Goal: Transaction & Acquisition: Purchase product/service

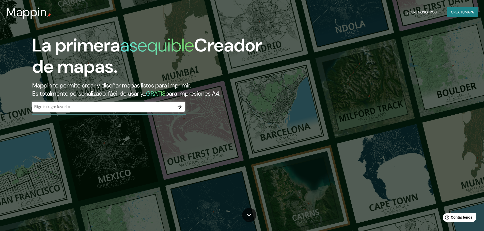
click at [103, 103] on div "​" at bounding box center [108, 107] width 152 height 10
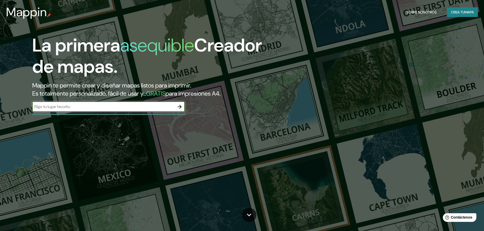
click at [103, 103] on div "​" at bounding box center [108, 107] width 152 height 10
paste input "Av. [PERSON_NAME][STREET_ADDRESS][PERSON_NAME]"
type input "Av. [PERSON_NAME][STREET_ADDRESS][PERSON_NAME]"
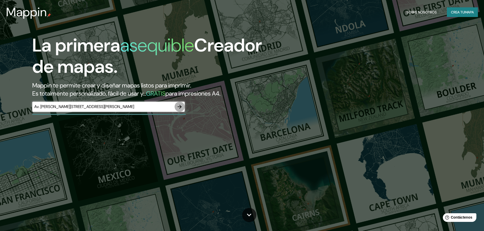
click at [179, 107] on icon "button" at bounding box center [179, 107] width 4 height 4
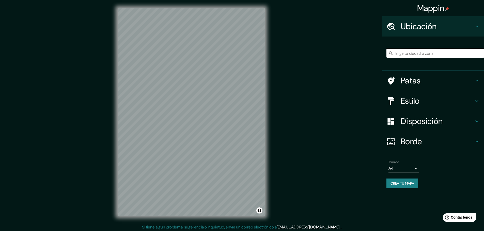
click at [412, 52] on input "Elige tu ciudad o zona" at bounding box center [434, 53] width 97 height 9
paste input "Av. [PERSON_NAME][STREET_ADDRESS][PERSON_NAME]"
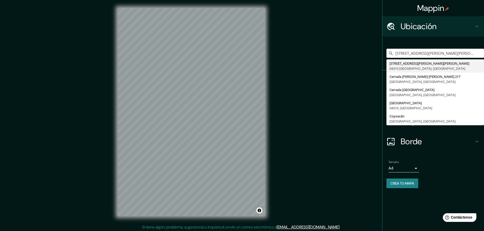
type input "[STREET_ADDRESS][PERSON_NAME][PERSON_NAME]"
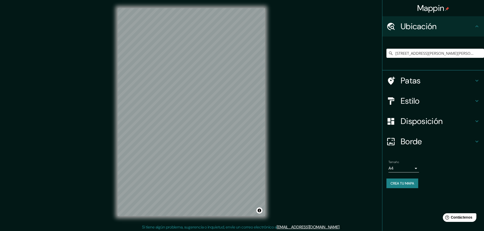
click at [422, 128] on div "Disposición" at bounding box center [433, 121] width 102 height 20
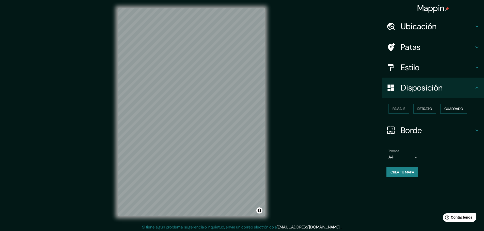
click at [412, 74] on div "Estilo" at bounding box center [433, 67] width 102 height 20
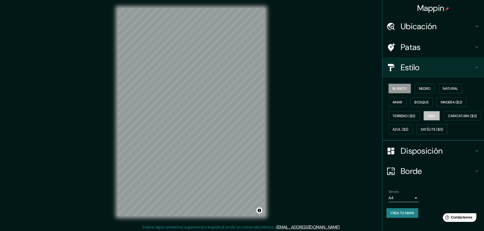
click at [424, 117] on button "Gris" at bounding box center [431, 116] width 16 height 10
click at [408, 130] on font "Azul ($2)" at bounding box center [400, 129] width 16 height 5
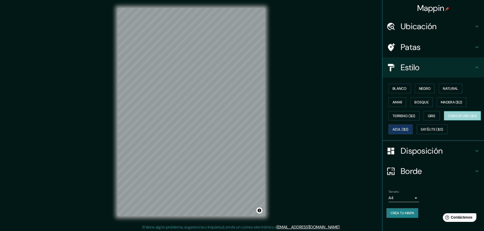
click at [448, 118] on font "Caricatura ($2)" at bounding box center [462, 116] width 29 height 5
click at [402, 117] on font "Terreno ($2)" at bounding box center [403, 116] width 23 height 5
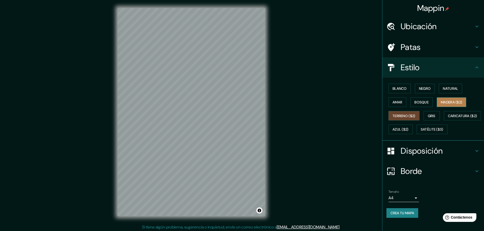
click at [442, 105] on font "Madera ($2)" at bounding box center [451, 102] width 21 height 7
click at [445, 87] on font "Natural" at bounding box center [450, 88] width 15 height 5
click at [419, 92] on font "Negro" at bounding box center [425, 88] width 12 height 7
click at [394, 92] on button "Blanco" at bounding box center [399, 89] width 22 height 10
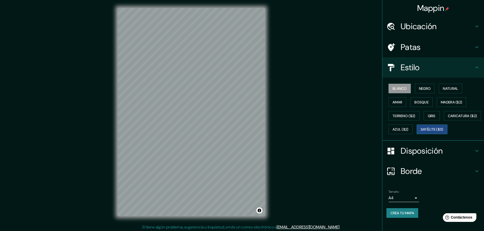
click at [420, 132] on font "Satélite ($3)" at bounding box center [431, 129] width 23 height 5
click at [396, 156] on div at bounding box center [393, 151] width 14 height 9
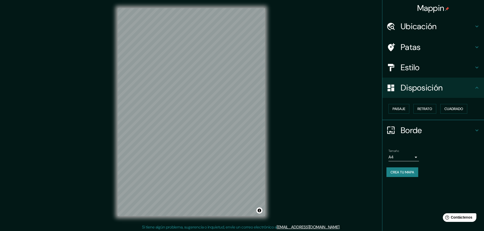
click at [427, 104] on div "Paisaje Retrato Cuadrado" at bounding box center [434, 109] width 97 height 14
click at [422, 115] on div "Paisaje Retrato Cuadrado" at bounding box center [434, 109] width 97 height 14
click at [421, 110] on font "Retrato" at bounding box center [424, 109] width 15 height 5
click at [397, 110] on font "Paisaje" at bounding box center [398, 109] width 13 height 5
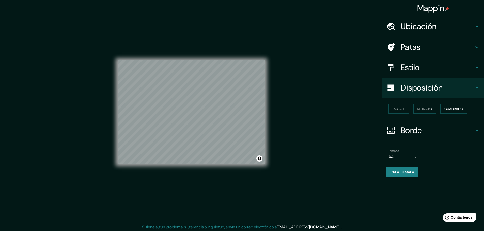
click at [397, 104] on div "Paisaje Retrato Cuadrado" at bounding box center [434, 109] width 97 height 14
click at [398, 110] on font "Paisaje" at bounding box center [398, 109] width 13 height 5
click at [454, 106] on font "Cuadrado" at bounding box center [453, 109] width 19 height 7
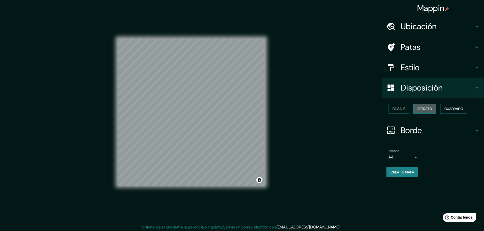
click at [435, 110] on button "Retrato" at bounding box center [424, 109] width 23 height 10
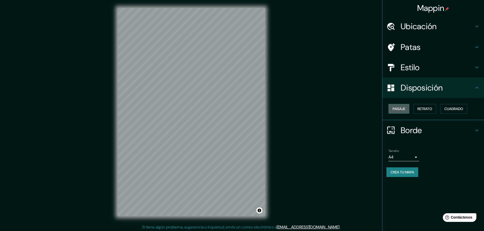
click at [399, 110] on font "Paisaje" at bounding box center [398, 109] width 13 height 5
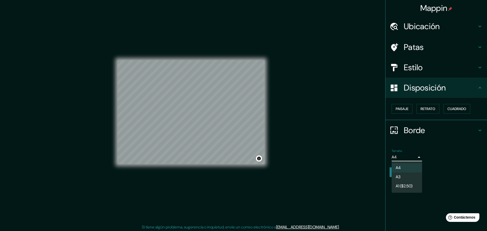
click at [411, 158] on body "Mappin Ubicación [STREET_ADDRESS][PERSON_NAME][PERSON_NAME][PERSON_NAME][PERSON…" at bounding box center [243, 115] width 487 height 231
click at [404, 177] on li "A3" at bounding box center [407, 177] width 30 height 9
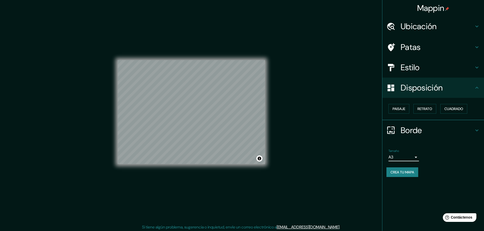
click at [412, 156] on body "Mappin Ubicación [STREET_ADDRESS][PERSON_NAME][PERSON_NAME][PERSON_NAME][PERSON…" at bounding box center [242, 115] width 484 height 231
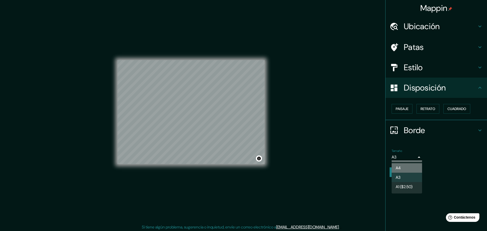
click at [404, 165] on li "A4" at bounding box center [407, 168] width 30 height 9
type input "single"
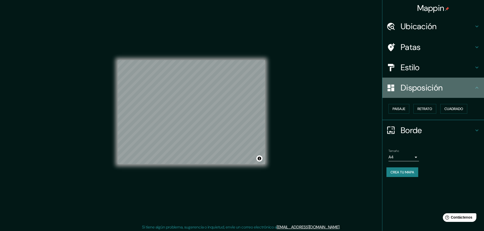
click at [470, 89] on h4 "Disposición" at bounding box center [436, 88] width 73 height 10
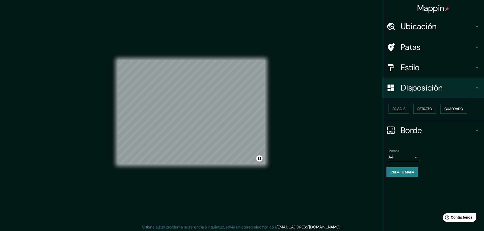
click at [474, 131] on icon at bounding box center [477, 130] width 6 height 6
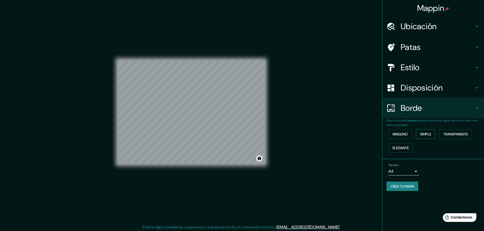
click at [425, 136] on font "Simple" at bounding box center [425, 134] width 11 height 5
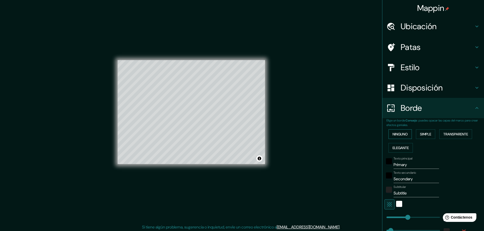
click at [392, 136] on font "Ninguno" at bounding box center [399, 134] width 15 height 5
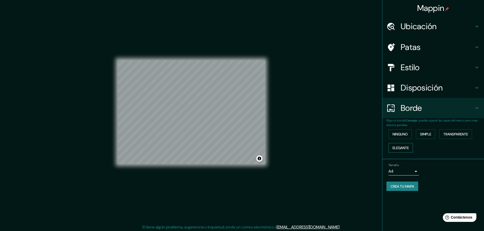
click at [391, 150] on button "Elegante" at bounding box center [400, 148] width 24 height 10
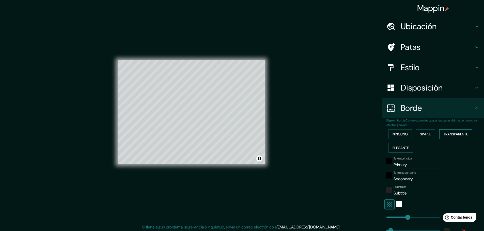
click at [447, 130] on button "Transparente" at bounding box center [455, 134] width 33 height 10
click at [392, 134] on font "Ninguno" at bounding box center [399, 134] width 15 height 5
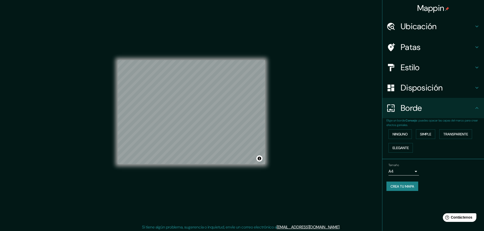
click at [479, 109] on icon at bounding box center [477, 108] width 6 height 6
click at [417, 64] on font "Estilo" at bounding box center [409, 67] width 19 height 11
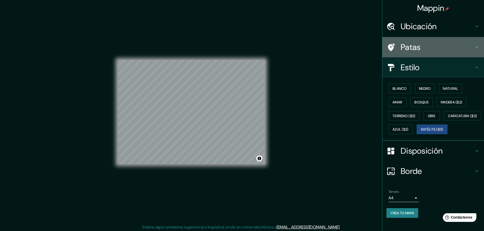
click at [413, 47] on font "Patas" at bounding box center [410, 47] width 20 height 11
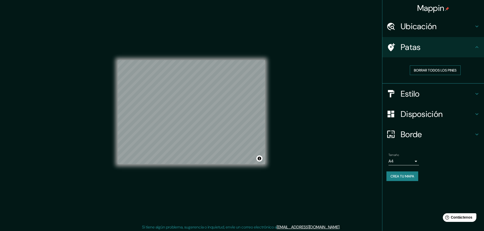
click at [436, 71] on font "Borrar todos los pines" at bounding box center [435, 70] width 43 height 5
click at [433, 26] on font "Ubicación" at bounding box center [418, 26] width 36 height 11
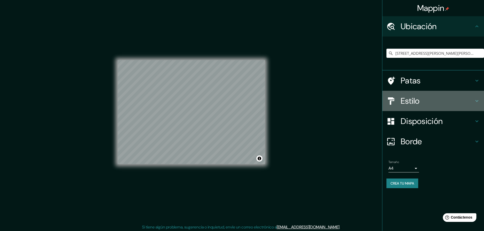
click at [419, 104] on font "Estilo" at bounding box center [409, 101] width 19 height 11
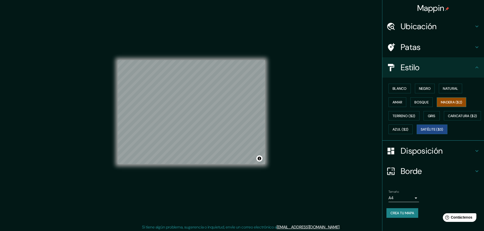
click at [439, 107] on button "Madera ($2)" at bounding box center [450, 102] width 29 height 10
click at [414, 105] on font "Bosque" at bounding box center [421, 102] width 14 height 7
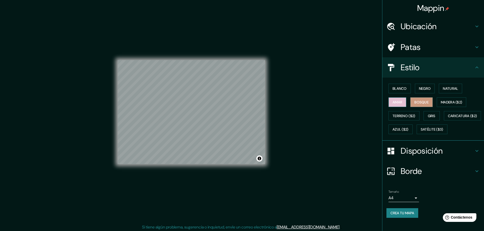
click at [394, 101] on font "Amar" at bounding box center [397, 102] width 10 height 5
click at [397, 119] on font "Terreno ($2)" at bounding box center [403, 116] width 23 height 7
click at [425, 114] on button "Gris" at bounding box center [431, 116] width 16 height 10
click at [404, 114] on font "Terreno ($2)" at bounding box center [403, 116] width 23 height 5
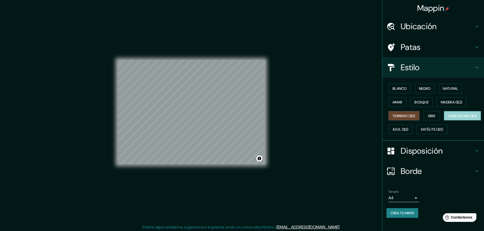
click at [448, 118] on font "Caricatura ($2)" at bounding box center [462, 116] width 29 height 5
click at [412, 131] on button "Azul ($2)" at bounding box center [400, 130] width 24 height 10
